Goal: Task Accomplishment & Management: Manage account settings

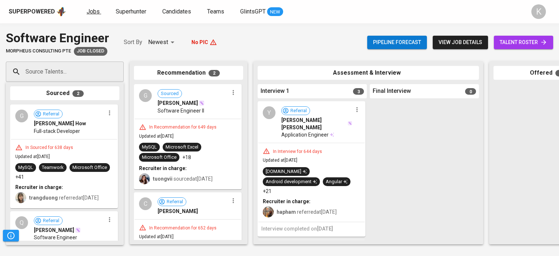
click at [95, 11] on span "Jobs" at bounding box center [93, 11] width 13 height 7
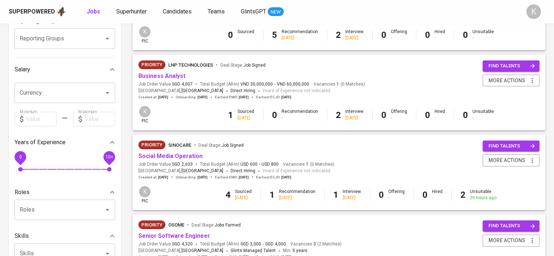
scroll to position [131, 0]
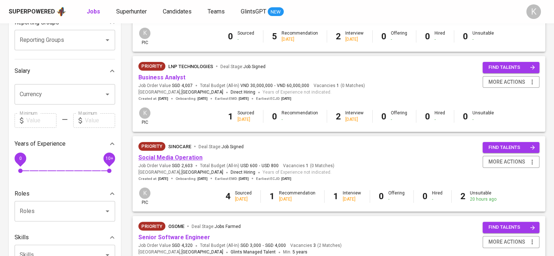
click at [191, 154] on link "Social Media Operation" at bounding box center [170, 157] width 64 height 7
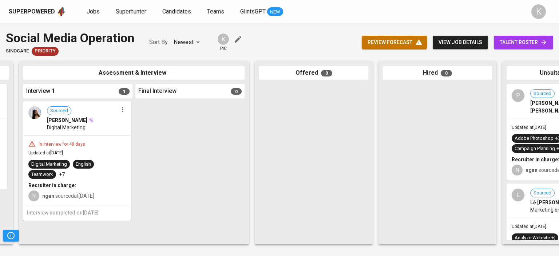
scroll to position [0, 307]
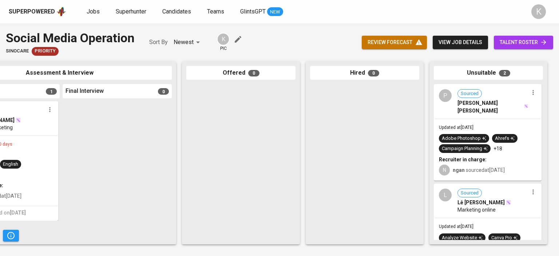
click at [493, 107] on div "P Sourced [PERSON_NAME] [PERSON_NAME]" at bounding box center [488, 101] width 106 height 33
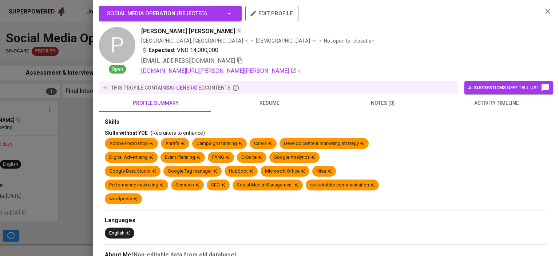
click at [258, 83] on div "this profile contains AI-generated contents" at bounding box center [279, 87] width 360 height 13
click at [270, 103] on span "resume" at bounding box center [269, 103] width 105 height 9
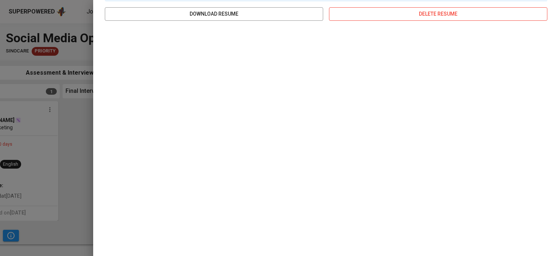
scroll to position [0, 0]
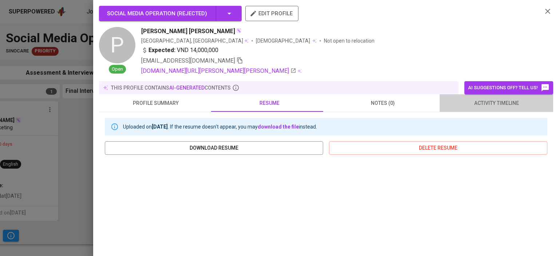
click at [502, 98] on button "activity timeline" at bounding box center [497, 102] width 114 height 17
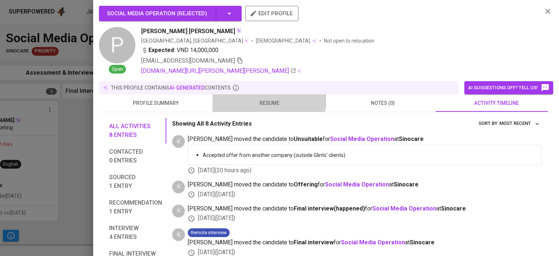
click at [263, 97] on button "resume" at bounding box center [270, 102] width 114 height 17
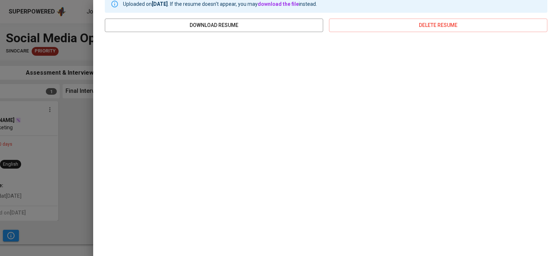
scroll to position [134, 0]
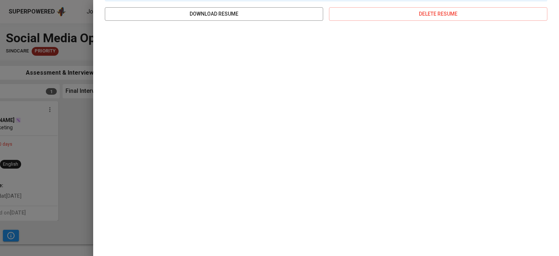
click at [68, 23] on div at bounding box center [279, 128] width 559 height 256
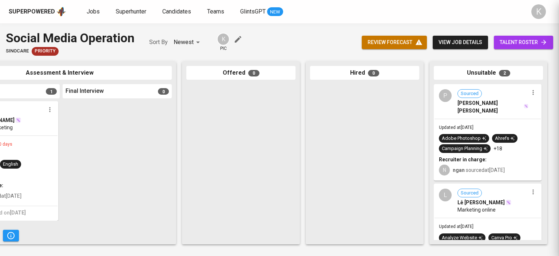
scroll to position [0, 0]
